Goal: Task Accomplishment & Management: Manage account settings

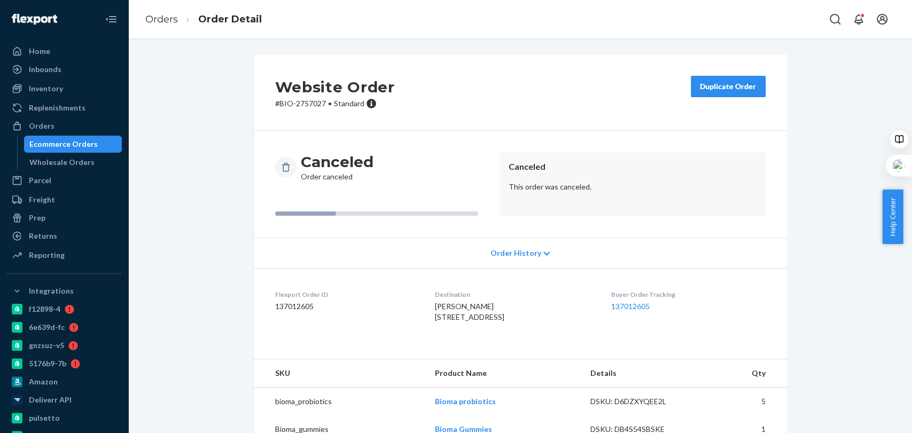
click at [162, 24] on link "Orders" at bounding box center [161, 19] width 33 height 12
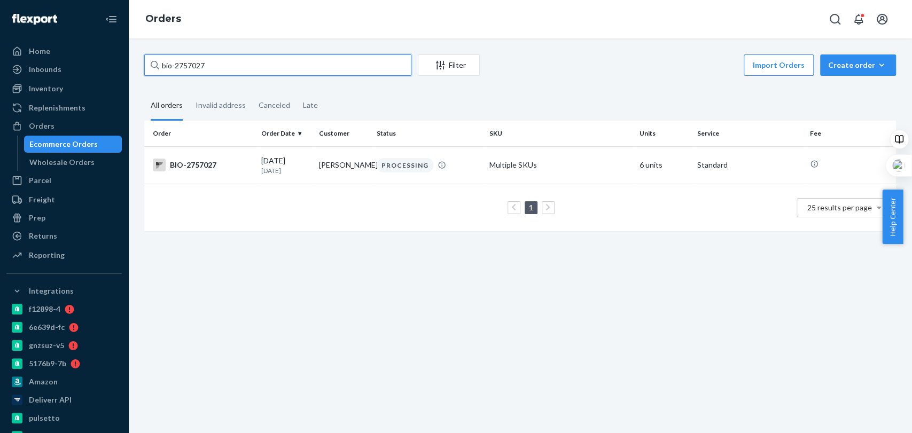
click at [245, 59] on input "bio-2757027" at bounding box center [277, 64] width 267 height 21
paste input "27992"
type input "bio-2727992"
click at [474, 166] on div "DELIVERED" at bounding box center [429, 165] width 108 height 11
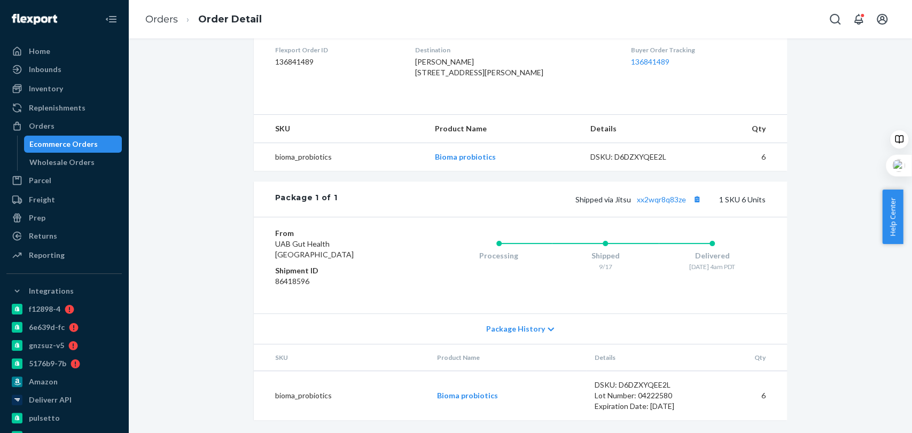
scroll to position [307, 0]
click at [658, 201] on link "xx2wqr8q83ze" at bounding box center [661, 199] width 49 height 9
click at [658, 204] on link "xx2wqr8q83ze" at bounding box center [661, 199] width 49 height 9
drag, startPoint x: 632, startPoint y: 198, endPoint x: 683, endPoint y: 211, distance: 53.0
click at [683, 211] on div "Package 1 of 1 Shipped via Jitsu xx2wqr8q83ze 1 SKU 6 Units" at bounding box center [520, 199] width 533 height 35
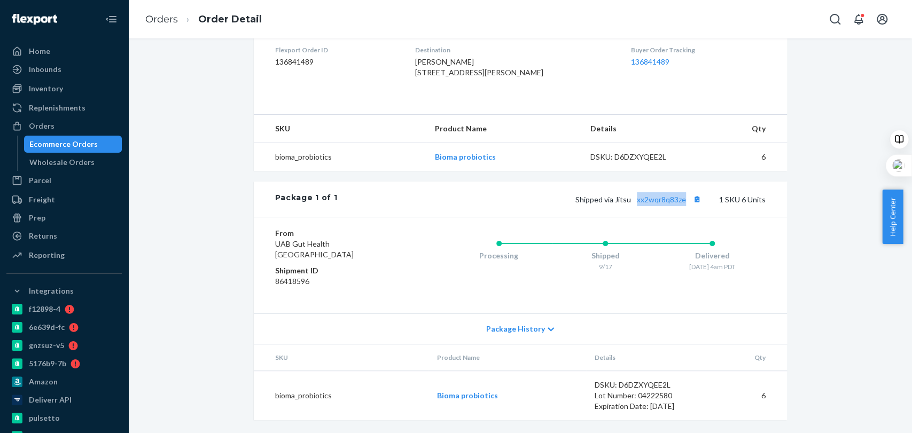
copy link "xx2wqr8q83ze"
click at [159, 17] on link "Orders" at bounding box center [161, 19] width 33 height 12
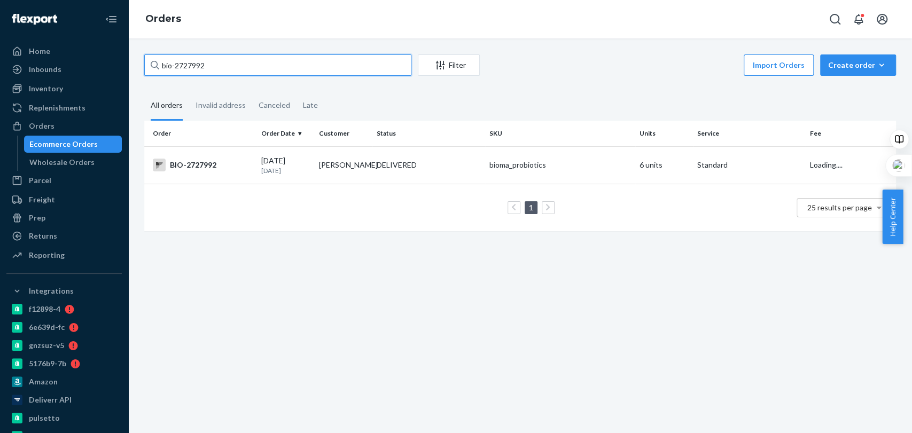
click at [214, 69] on input "bio-2727992" at bounding box center [277, 64] width 267 height 21
click at [216, 95] on div "Invalid address" at bounding box center [221, 105] width 50 height 29
click at [189, 91] on input "Invalid address" at bounding box center [189, 91] width 0 height 0
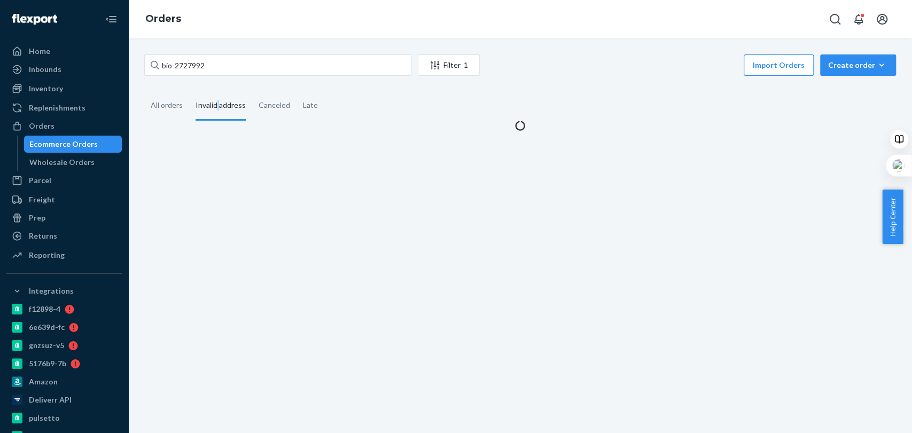
click at [216, 95] on div "Invalid address" at bounding box center [221, 105] width 50 height 29
click at [189, 91] on input "Invalid address" at bounding box center [189, 91] width 0 height 0
click at [225, 65] on input "bio-2727992" at bounding box center [277, 64] width 267 height 21
paste input "698568"
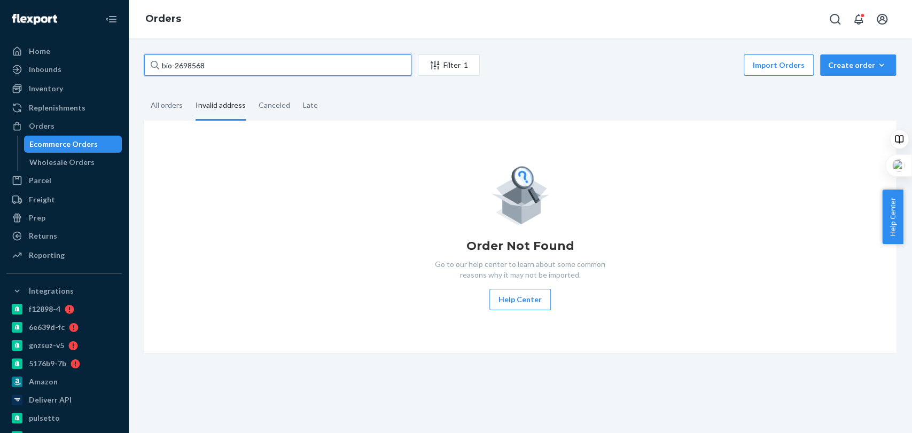
click at [225, 65] on input "bio-2698568" at bounding box center [277, 64] width 267 height 21
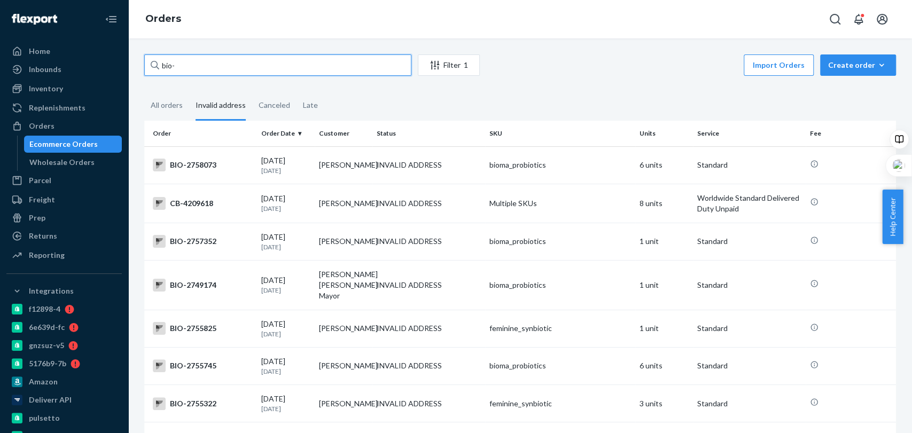
drag, startPoint x: 193, startPoint y: 57, endPoint x: 154, endPoint y: 58, distance: 39.0
click at [154, 58] on div "bio-" at bounding box center [277, 64] width 267 height 21
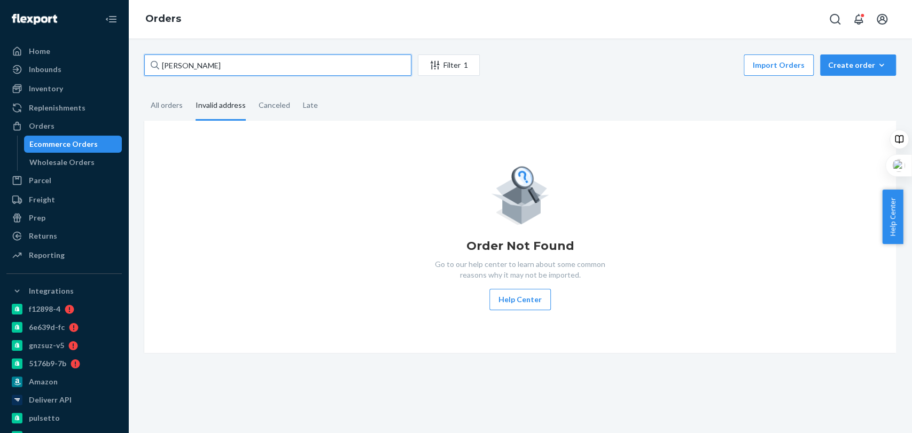
click at [270, 63] on input "[PERSON_NAME]" at bounding box center [277, 64] width 267 height 21
type input "[PERSON_NAME]"
click at [60, 124] on div "Orders" at bounding box center [63, 126] width 113 height 15
click at [180, 99] on div "All orders" at bounding box center [167, 105] width 32 height 29
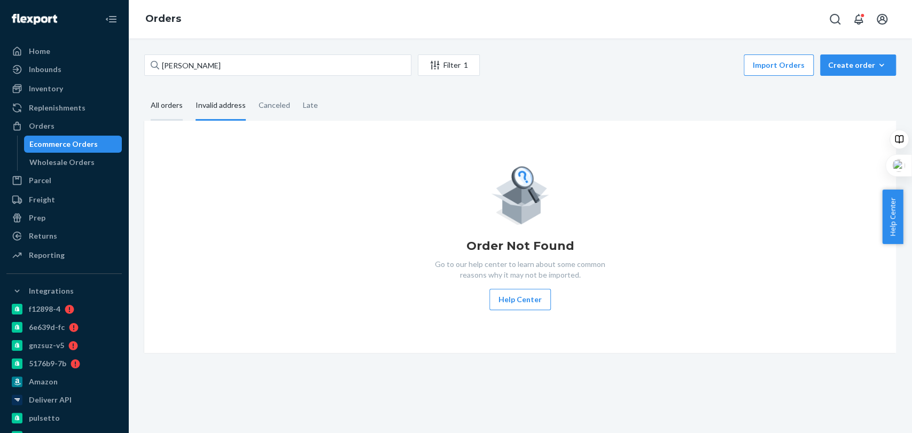
click at [144, 91] on input "All orders" at bounding box center [144, 91] width 0 height 0
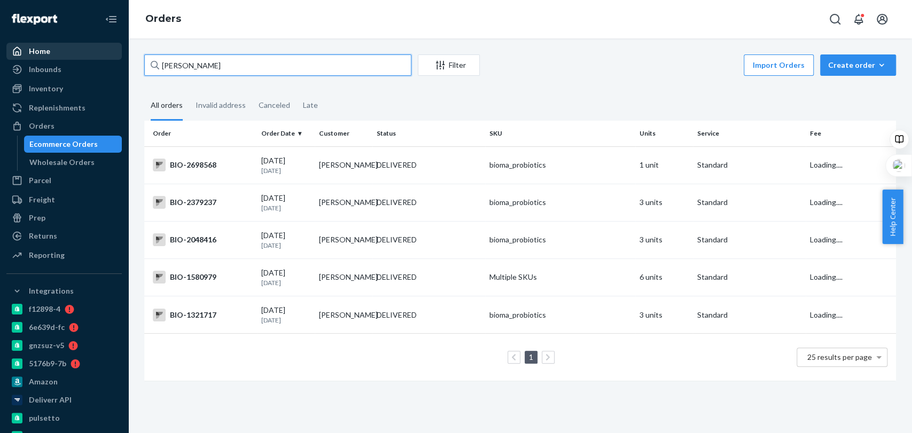
drag, startPoint x: 227, startPoint y: 54, endPoint x: 112, endPoint y: 55, distance: 114.3
click at [112, 55] on div "Home Inbounds Shipping Plans Problems Inventory Products Branded Packaging Repl…" at bounding box center [456, 216] width 912 height 433
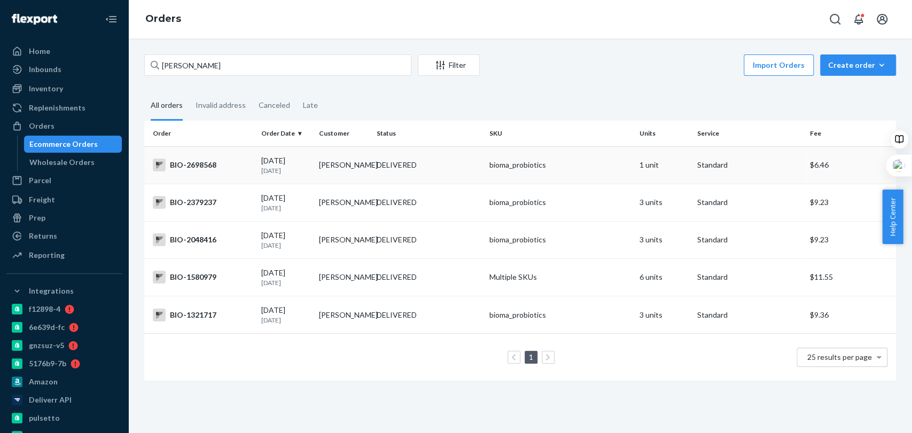
click at [350, 156] on td "[PERSON_NAME]" at bounding box center [344, 164] width 58 height 37
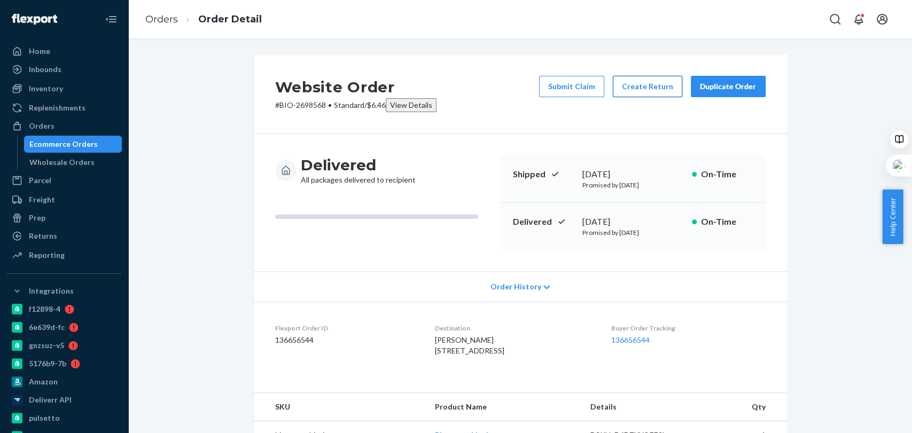
click at [651, 85] on button "Create Return" at bounding box center [647, 86] width 69 height 21
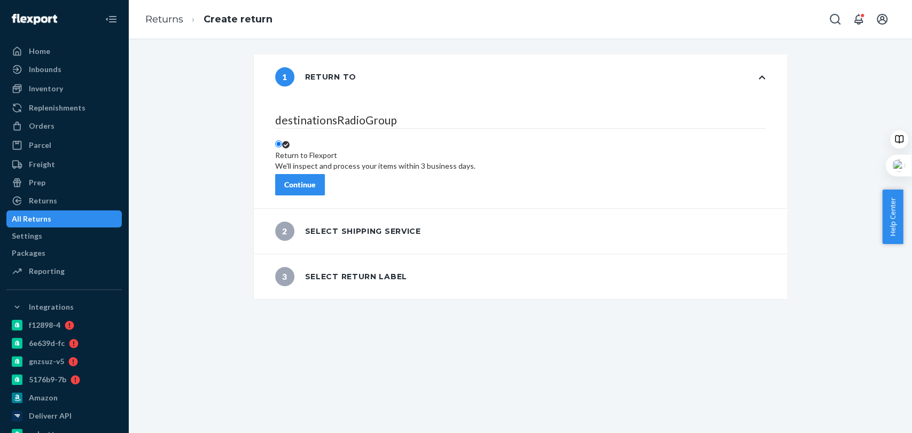
click at [316, 180] on div "Continue" at bounding box center [300, 185] width 32 height 11
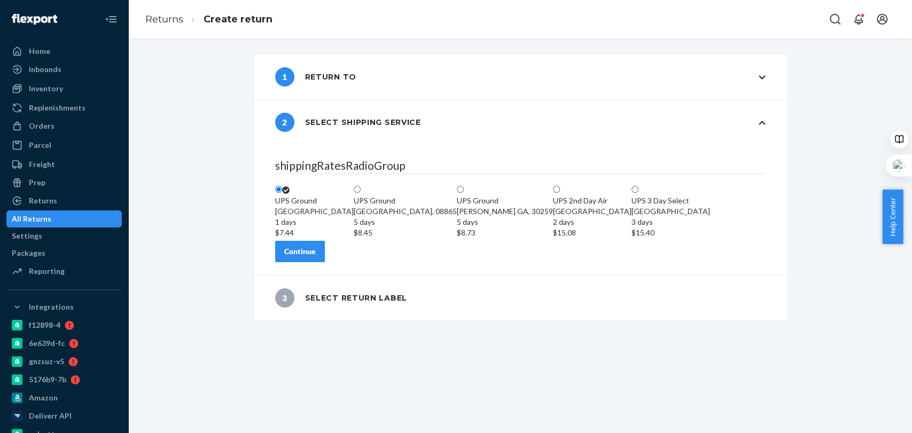
click at [316, 257] on div "Continue" at bounding box center [300, 251] width 32 height 11
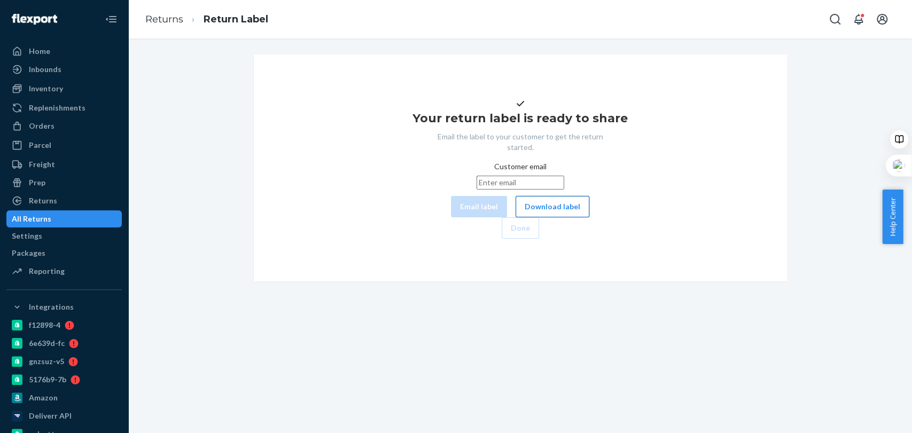
click at [516, 217] on button "Download label" at bounding box center [553, 206] width 74 height 21
